Goal: Information Seeking & Learning: Learn about a topic

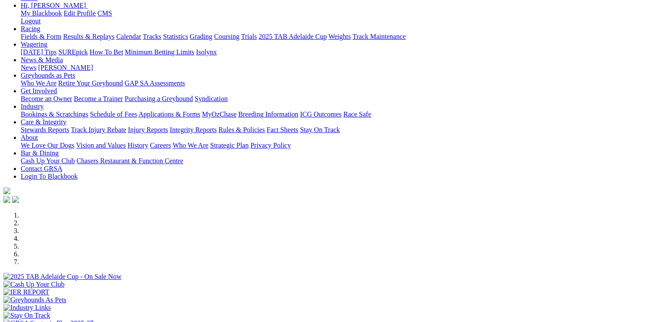
scroll to position [195, 0]
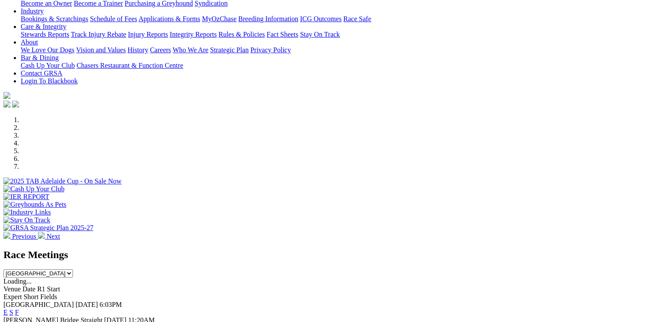
click at [8, 308] on link "E" at bounding box center [5, 311] width 4 height 7
